Goal: Task Accomplishment & Management: Use online tool/utility

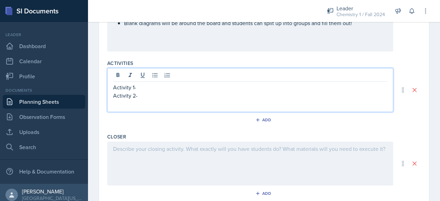
scroll to position [286, 0]
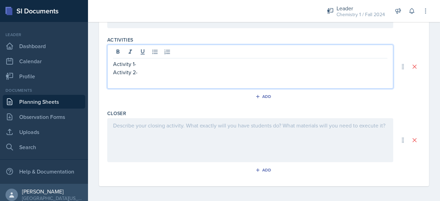
click at [172, 62] on p "Activity 1-" at bounding box center [250, 64] width 274 height 8
click at [206, 66] on p "Activity 1- Practice problems on board" at bounding box center [250, 64] width 274 height 8
click at [189, 68] on p at bounding box center [250, 72] width 274 height 8
click at [155, 52] on icon at bounding box center [154, 52] width 5 height 4
click at [160, 65] on p "Activity 1- Practice problems on board" at bounding box center [253, 64] width 269 height 8
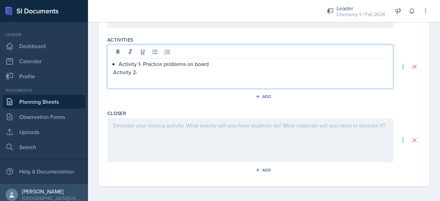
click at [159, 72] on p "Activity 2-" at bounding box center [250, 72] width 274 height 8
click at [154, 53] on icon at bounding box center [155, 51] width 7 height 7
click at [225, 64] on p "Activity 1- Practice problems on board" at bounding box center [253, 64] width 269 height 8
click at [197, 80] on p "Activity 2-" at bounding box center [253, 80] width 269 height 8
click at [176, 66] on p "Activity 1- Practice problems on board" at bounding box center [253, 64] width 269 height 8
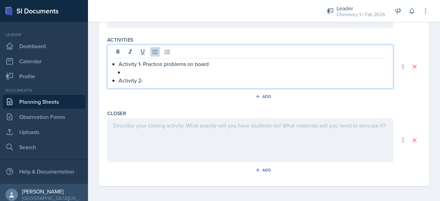
click at [164, 70] on p at bounding box center [255, 72] width 263 height 8
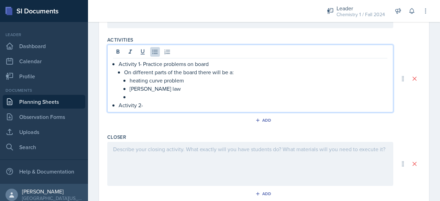
click at [168, 83] on p "heating curve problem" at bounding box center [259, 80] width 258 height 8
click at [157, 91] on p "[PERSON_NAME] law" at bounding box center [259, 89] width 258 height 8
click at [144, 88] on p "[PERSON_NAME] law" at bounding box center [259, 89] width 258 height 8
click at [140, 88] on p "[PERSON_NAME] law" at bounding box center [259, 89] width 258 height 8
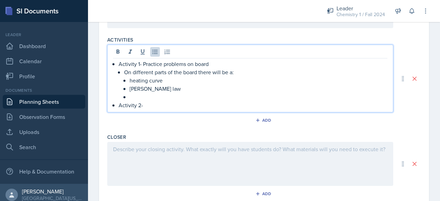
click at [145, 96] on p at bounding box center [259, 97] width 258 height 8
click at [159, 108] on p "Activity 2-" at bounding box center [253, 105] width 269 height 8
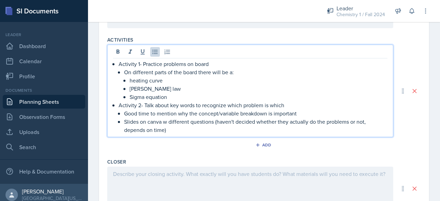
click at [161, 168] on div at bounding box center [250, 189] width 286 height 44
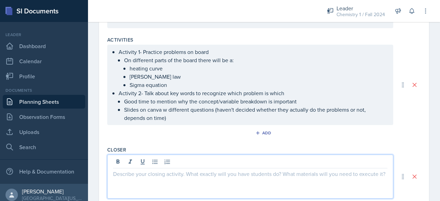
scroll to position [274, 0]
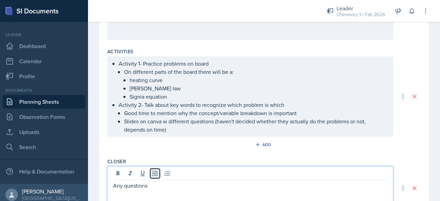
click at [154, 173] on icon at bounding box center [155, 173] width 7 height 7
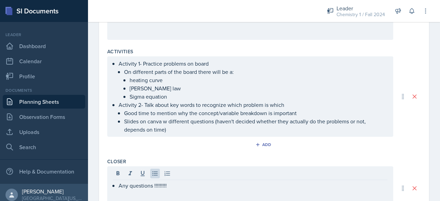
click at [145, 156] on div "Closer Any questions !!!!!!!!! Add" at bounding box center [264, 192] width 314 height 74
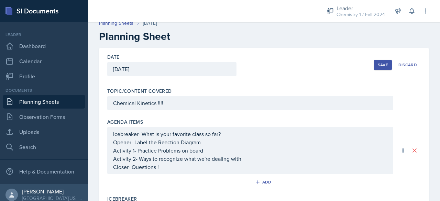
scroll to position [0, 0]
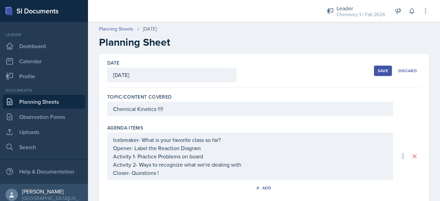
click at [378, 69] on div "Save" at bounding box center [383, 71] width 10 height 6
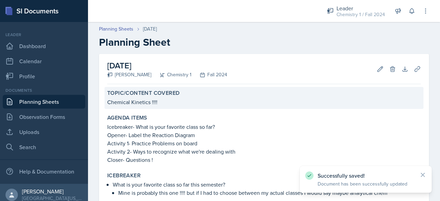
click at [231, 107] on div "Topic/Content Covered Chemical Kinetics !!!!" at bounding box center [264, 98] width 319 height 22
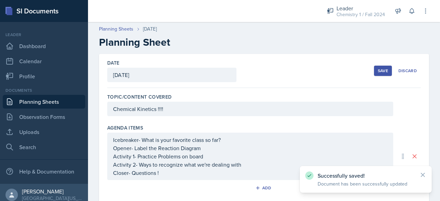
click at [231, 107] on div "Chemical Kinetics !!!!" at bounding box center [250, 109] width 286 height 14
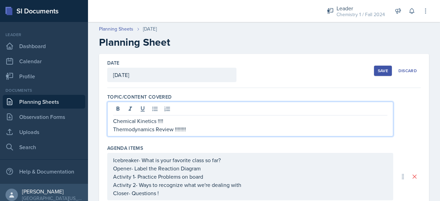
click at [380, 69] on div "Save" at bounding box center [383, 71] width 10 height 6
